Goal: Information Seeking & Learning: Learn about a topic

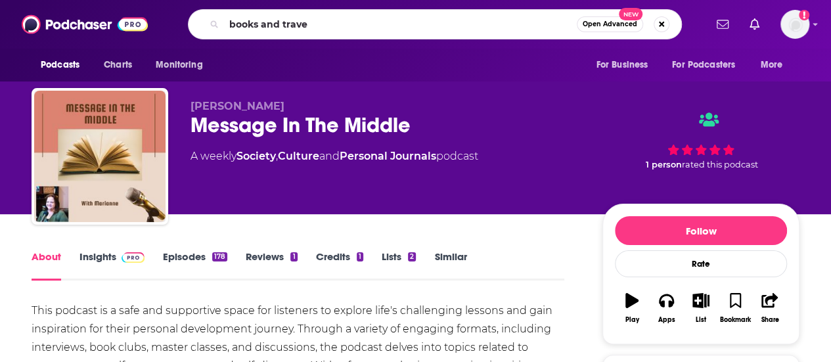
type input "books and travel"
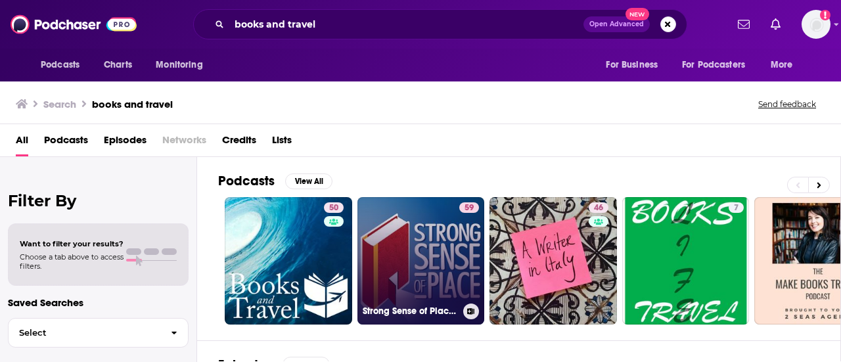
click at [384, 265] on link "59 Strong Sense of Place | Travel Through Books" at bounding box center [420, 260] width 127 height 127
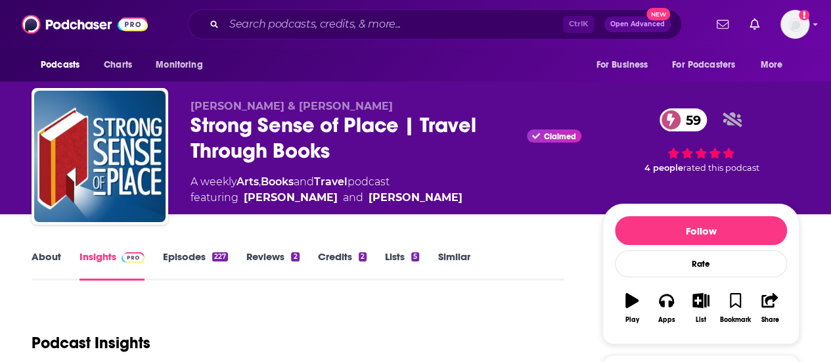
click at [32, 261] on link "About" at bounding box center [47, 265] width 30 height 30
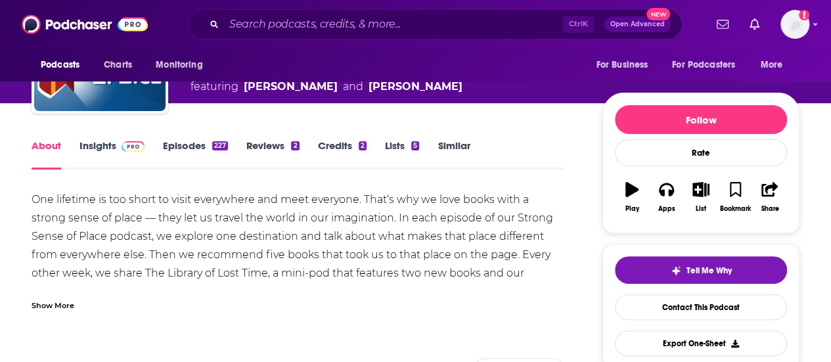
scroll to position [131, 0]
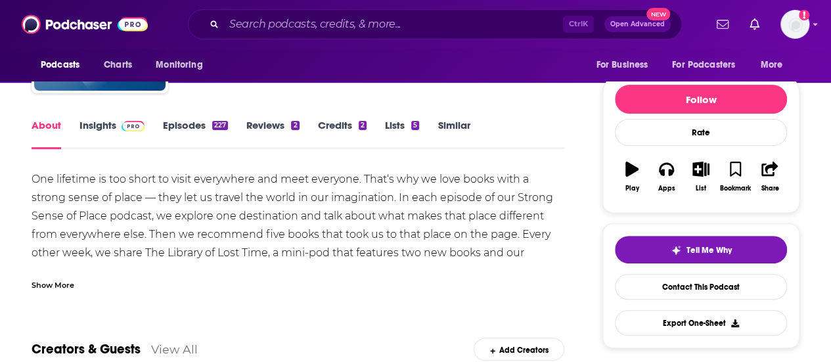
click at [187, 139] on link "Episodes 227" at bounding box center [195, 134] width 65 height 30
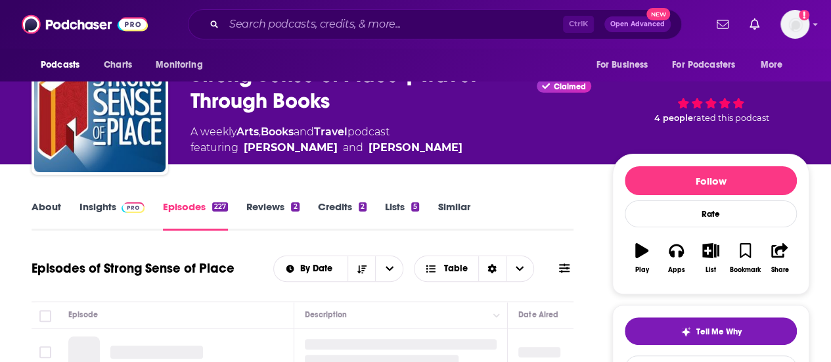
scroll to position [197, 0]
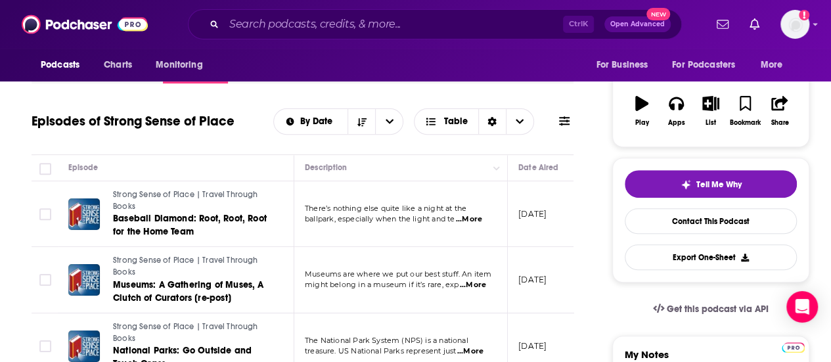
click at [476, 221] on span "...More" at bounding box center [469, 219] width 26 height 11
click at [516, 231] on td "[DATE]" at bounding box center [550, 214] width 85 height 66
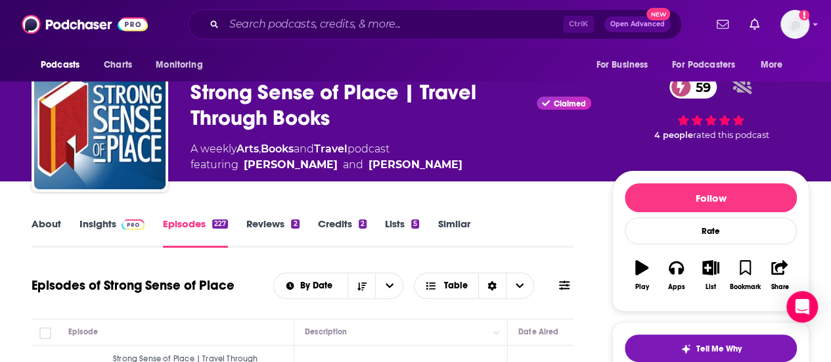
scroll to position [0, 0]
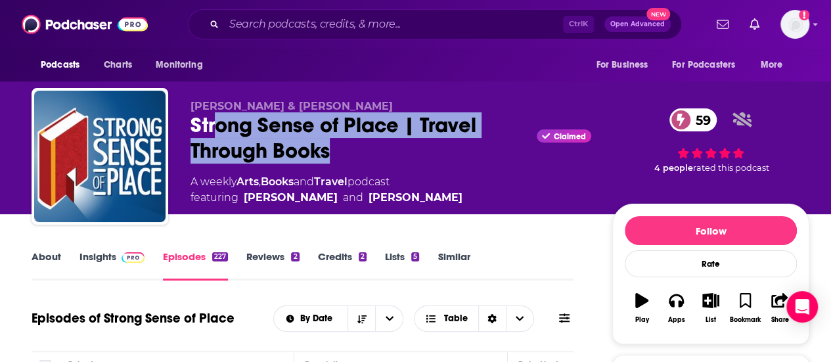
drag, startPoint x: 347, startPoint y: 152, endPoint x: 220, endPoint y: 136, distance: 128.5
click at [220, 136] on div "Strong Sense of Place | Travel Through Books Claimed 59" at bounding box center [390, 137] width 401 height 51
click at [221, 136] on div "Strong Sense of Place | Travel Through Books Claimed 59" at bounding box center [390, 137] width 401 height 51
drag, startPoint x: 189, startPoint y: 124, endPoint x: 351, endPoint y: 146, distance: 163.7
click at [351, 146] on div "[PERSON_NAME] & [PERSON_NAME] Sense of Place | Travel Through Books Claimed 59 …" at bounding box center [421, 159] width 778 height 142
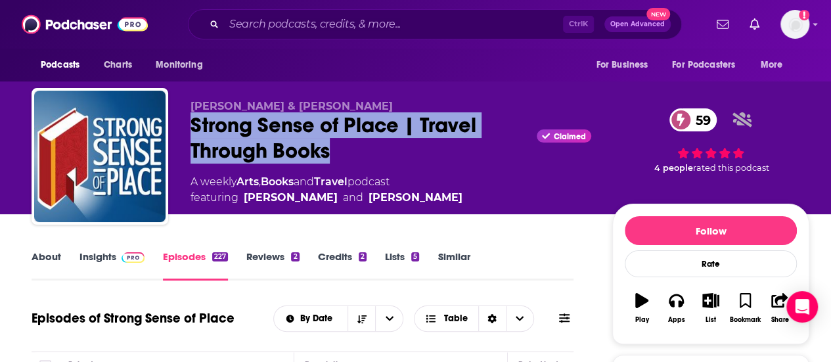
copy h2 "Strong Sense of Place | Travel Through Books"
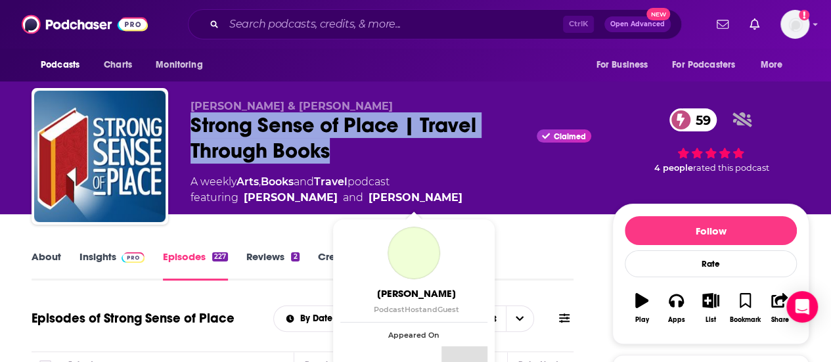
scroll to position [131, 0]
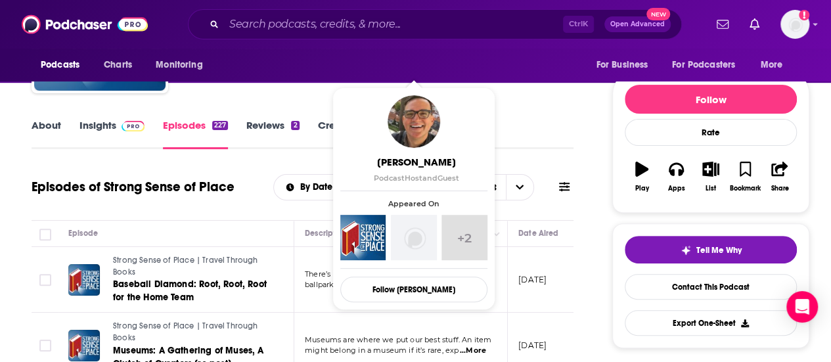
click at [53, 122] on link "About" at bounding box center [47, 134] width 30 height 30
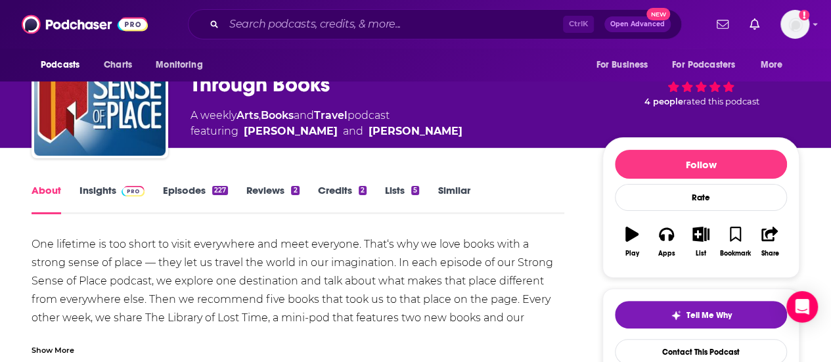
scroll to position [131, 0]
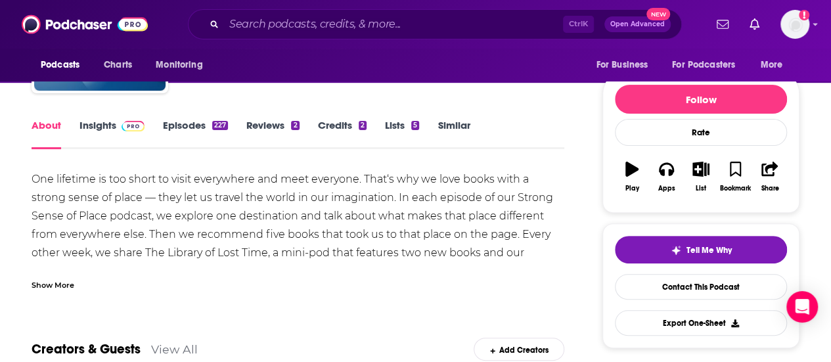
click at [58, 284] on div "Show More" at bounding box center [53, 284] width 43 height 12
